Goal: Complete application form

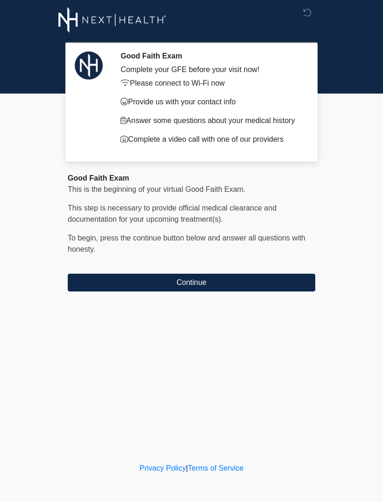
click at [129, 285] on button "Continue" at bounding box center [192, 282] width 248 height 18
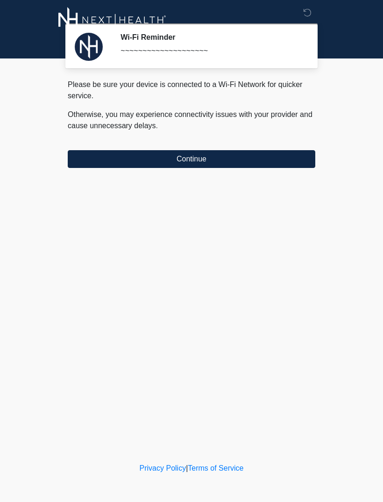
click at [158, 161] on button "Continue" at bounding box center [192, 159] width 248 height 18
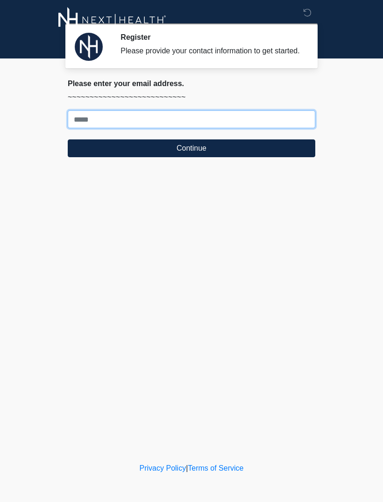
click at [111, 126] on input "Where should we email your treatment plan?" at bounding box center [192, 119] width 248 height 18
type input "**********"
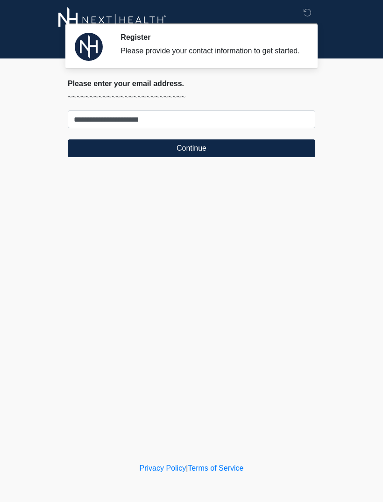
click at [104, 157] on button "Continue" at bounding box center [192, 148] width 248 height 18
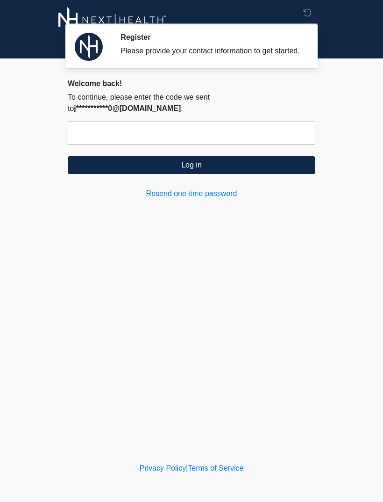
click at [93, 135] on input "text" at bounding box center [192, 133] width 248 height 23
type input "******"
click at [132, 158] on button "Log in" at bounding box center [192, 165] width 248 height 18
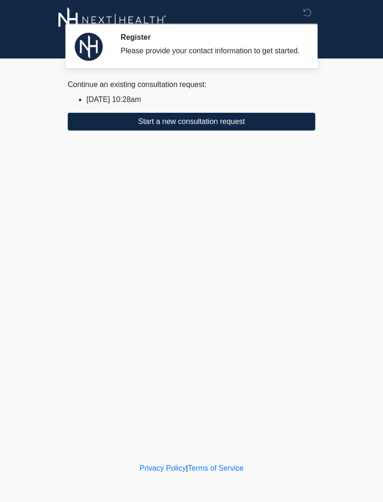
click at [107, 130] on button "Start a new consultation request" at bounding box center [192, 122] width 248 height 18
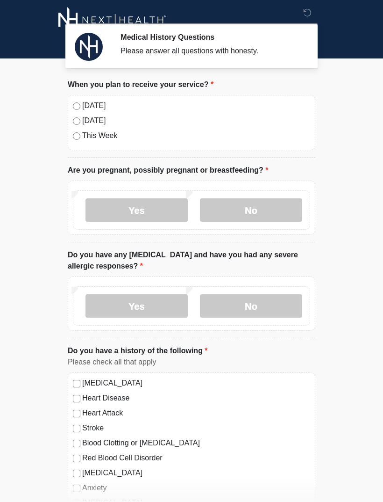
click at [236, 212] on label "No" at bounding box center [251, 209] width 102 height 23
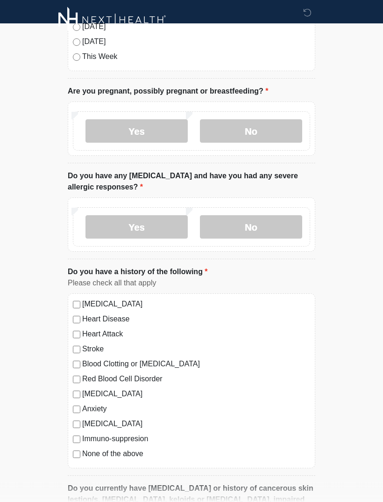
scroll to position [79, 0]
click at [124, 220] on label "Yes" at bounding box center [137, 227] width 102 height 23
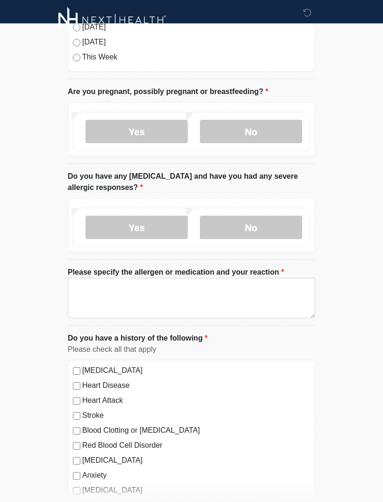
click at [113, 274] on label "Please specify the allergen or medication and your reaction" at bounding box center [176, 271] width 216 height 11
click at [113, 278] on textarea "Please specify the allergen or medication and your reaction" at bounding box center [192, 298] width 248 height 40
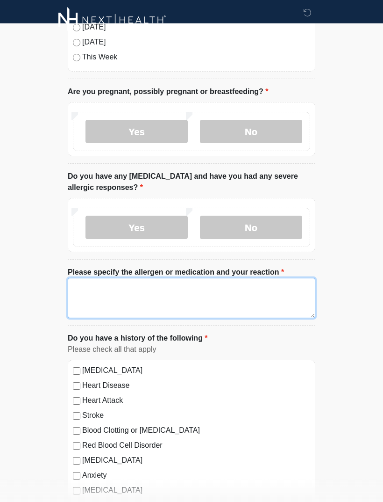
click at [86, 290] on textarea "Please specify the allergen or medication and your reaction" at bounding box center [192, 298] width 248 height 40
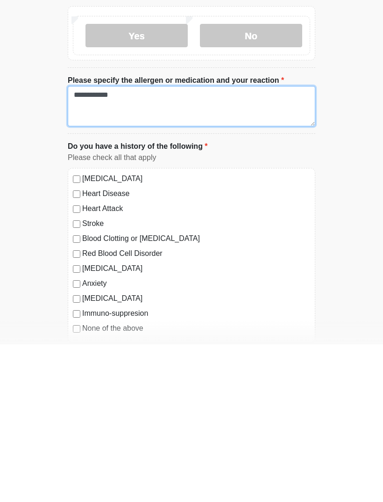
scroll to position [161, 0]
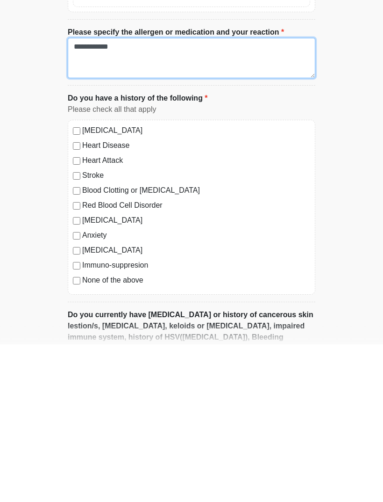
type textarea "**********"
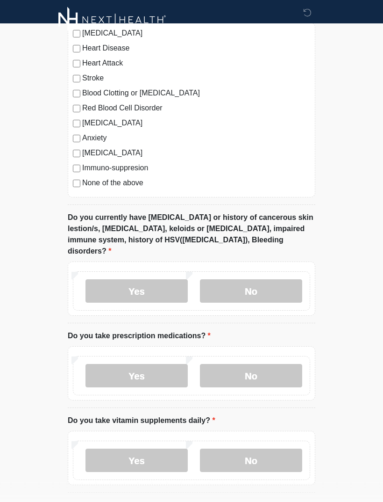
scroll to position [417, 0]
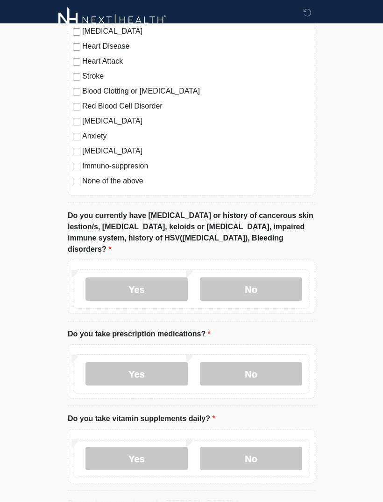
click at [251, 277] on label "No" at bounding box center [251, 288] width 102 height 23
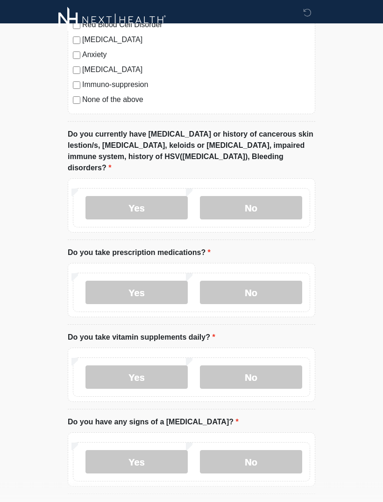
scroll to position [499, 0]
click at [243, 281] on label "No" at bounding box center [251, 292] width 102 height 23
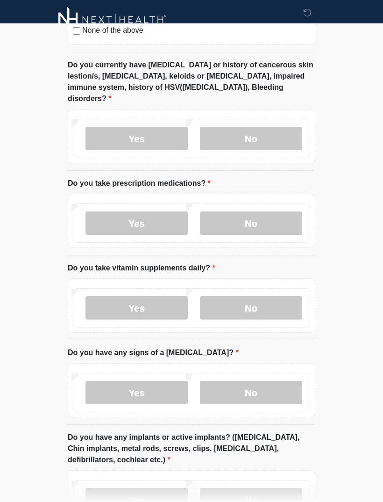
scroll to position [568, 0]
click at [127, 296] on label "Yes" at bounding box center [137, 307] width 102 height 23
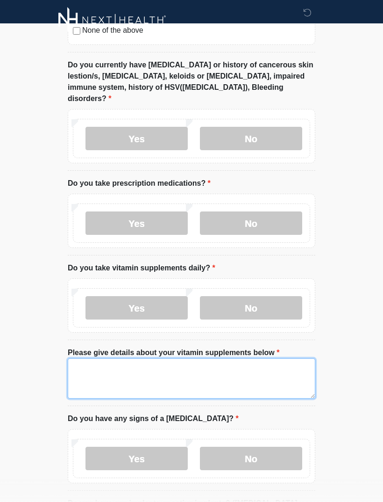
click at [94, 363] on textarea "Please give details about your vitamin supplements below" at bounding box center [192, 378] width 248 height 40
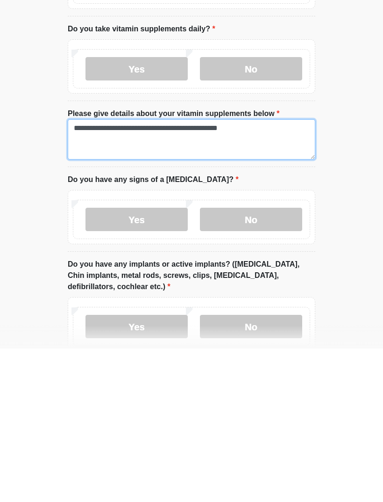
scroll to position [665, 0]
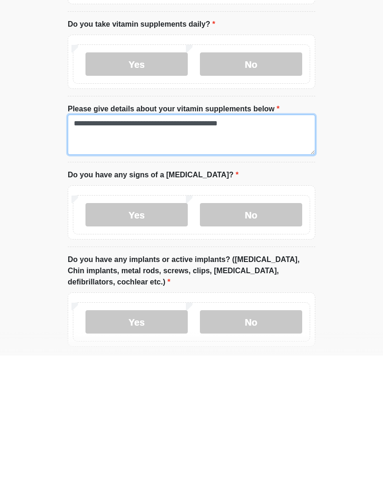
type textarea "**********"
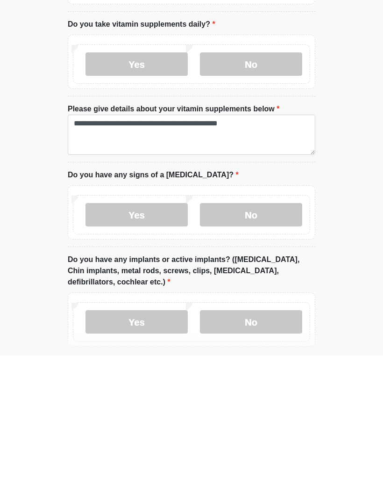
click at [239, 349] on label "No" at bounding box center [251, 360] width 102 height 23
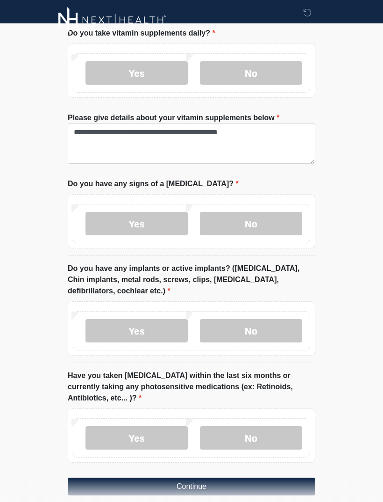
click at [277, 320] on label "No" at bounding box center [251, 330] width 102 height 23
click at [282, 426] on label "No" at bounding box center [251, 437] width 102 height 23
click at [272, 477] on button "Continue" at bounding box center [192, 486] width 248 height 18
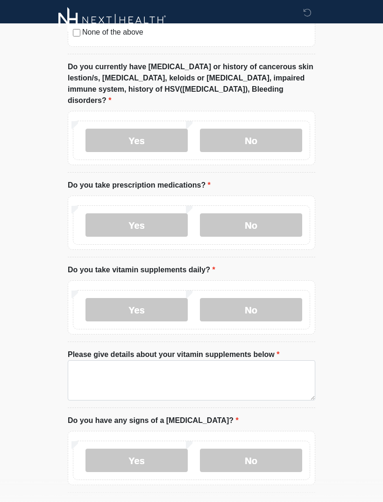
scroll to position [0, 0]
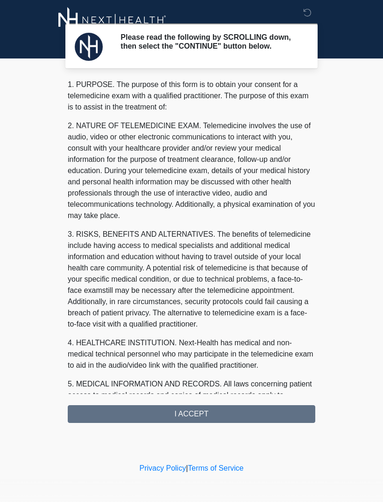
click at [141, 421] on div "1. PURPOSE. The purpose of this form is to obtain your consent for a telemedici…" at bounding box center [192, 251] width 248 height 344
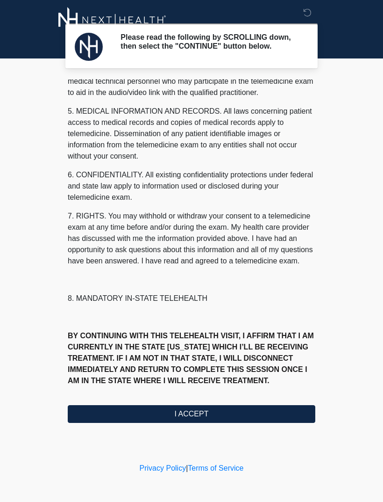
click at [111, 410] on button "I ACCEPT" at bounding box center [192, 414] width 248 height 18
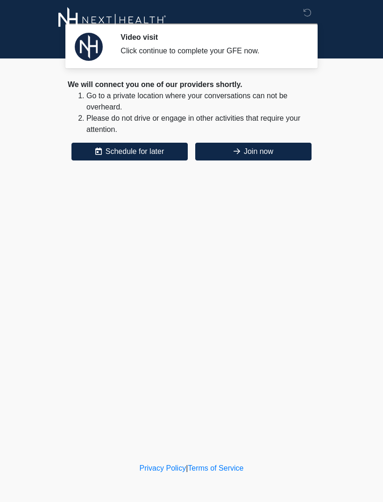
click at [224, 153] on button "Join now" at bounding box center [253, 152] width 116 height 18
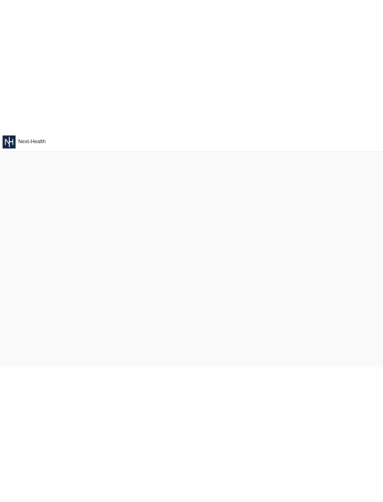
scroll to position [5, 0]
